Goal: Find specific page/section: Find specific page/section

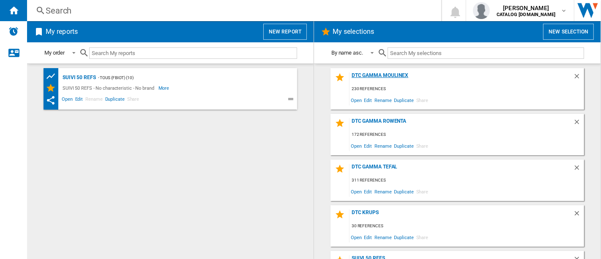
click at [382, 73] on div "DTC GAMMA MOULINEX" at bounding box center [462, 77] width 224 height 11
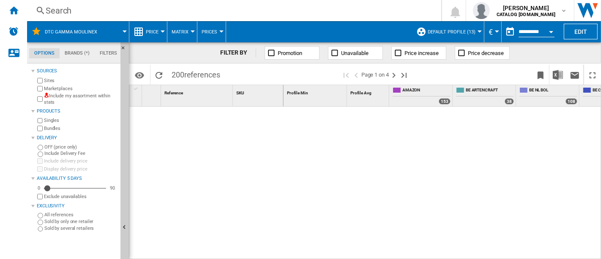
click at [148, 11] on div "Search" at bounding box center [233, 11] width 374 height 12
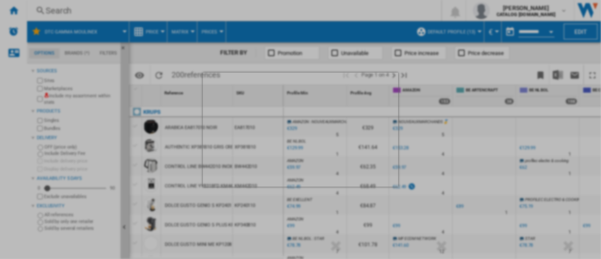
click at [99, 9] on div at bounding box center [300, 129] width 601 height 259
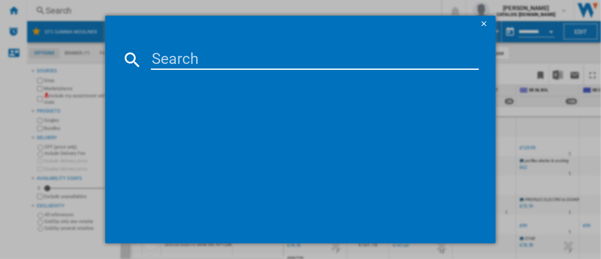
click at [485, 27] on ng-md-icon "getI18NText('BUTTONS.CLOSE_DIALOG')" at bounding box center [485, 24] width 10 height 10
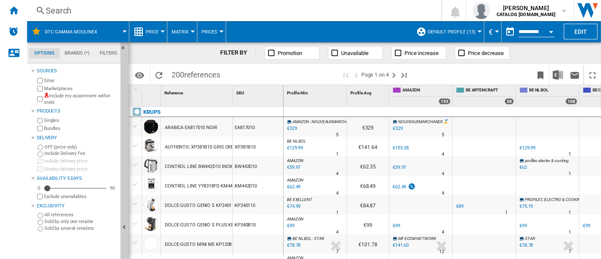
click at [250, 16] on div "Search Search 0 [PERSON_NAME] CATALOG [DOMAIN_NAME] CATALOG [DOMAIN_NAME] My se…" at bounding box center [314, 10] width 574 height 21
click at [255, 13] on div "Search" at bounding box center [233, 11] width 374 height 12
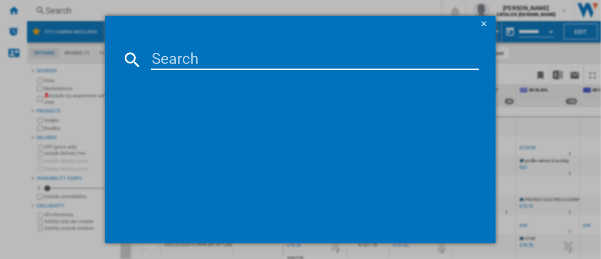
click at [342, 65] on input at bounding box center [315, 59] width 328 height 20
paste input "EZ901AF0"
click at [254, 64] on input "EZ901AF0" at bounding box center [315, 59] width 328 height 20
paste input "XA6150E"
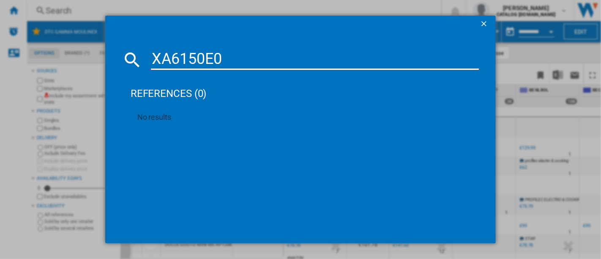
type input "XA6150E0"
click at [487, 24] on ng-md-icon "getI18NText('BUTTONS.CLOSE_DIALOG')" at bounding box center [485, 24] width 10 height 10
